Goal: Transaction & Acquisition: Obtain resource

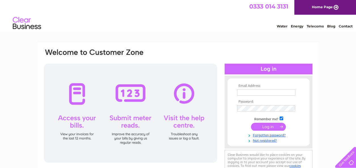
type input "[EMAIL_ADDRESS][DOMAIN_NAME]"
click at [258, 125] on input "submit" at bounding box center [268, 127] width 35 height 8
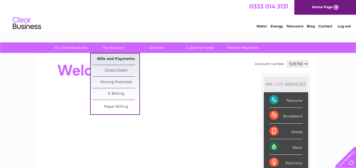
click at [122, 58] on link "Bills and Payments" at bounding box center [116, 58] width 47 height 11
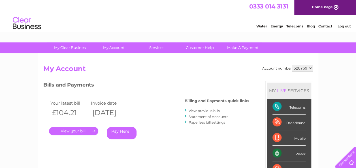
click at [212, 110] on link "View previous bills" at bounding box center [203, 111] width 31 height 4
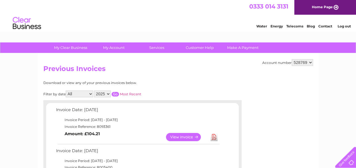
click at [210, 138] on link "Download" at bounding box center [213, 137] width 7 height 8
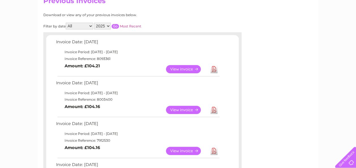
scroll to position [87, 0]
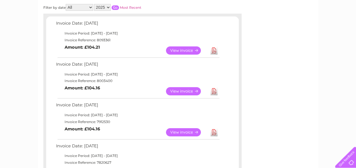
click at [216, 91] on link "Download" at bounding box center [213, 91] width 7 height 8
click at [214, 132] on link "Download" at bounding box center [213, 132] width 7 height 8
